Goal: Navigation & Orientation: Find specific page/section

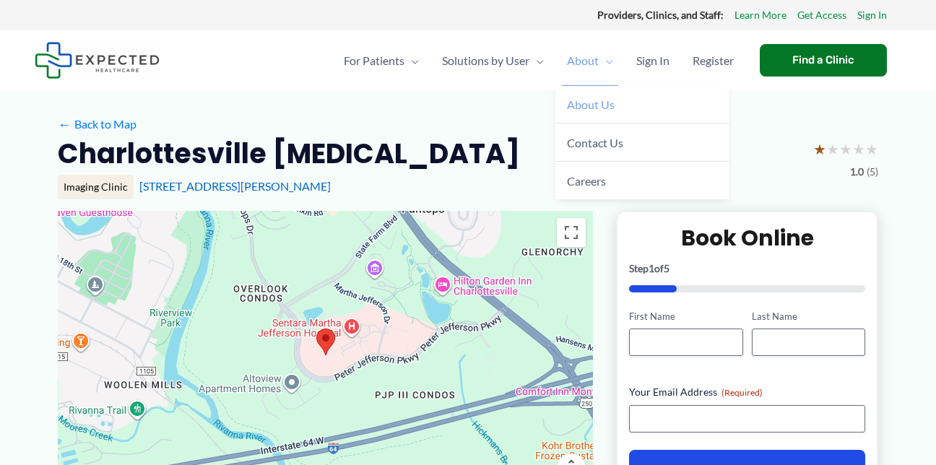
click at [595, 105] on span "About Us" at bounding box center [591, 105] width 48 height 14
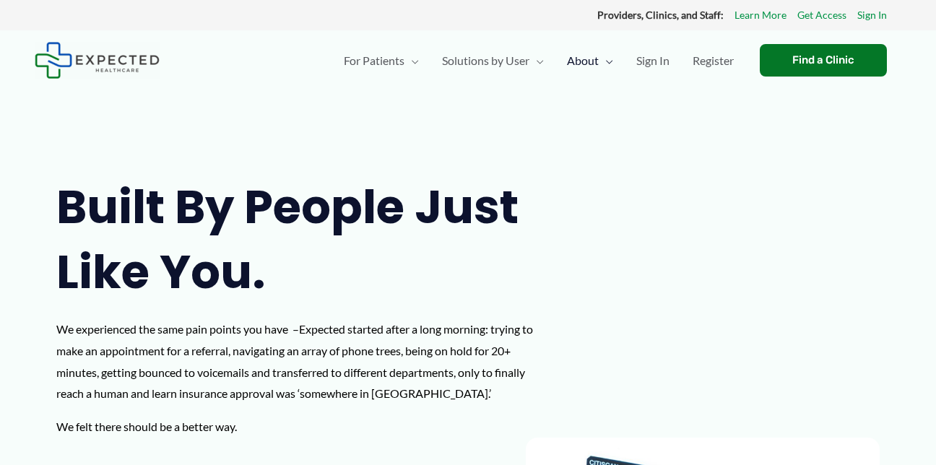
click at [553, 226] on div "Built by people just like you. We experienced the same pain points you have – E…" at bounding box center [467, 312] width 823 height 274
